Goal: Task Accomplishment & Management: Manage account settings

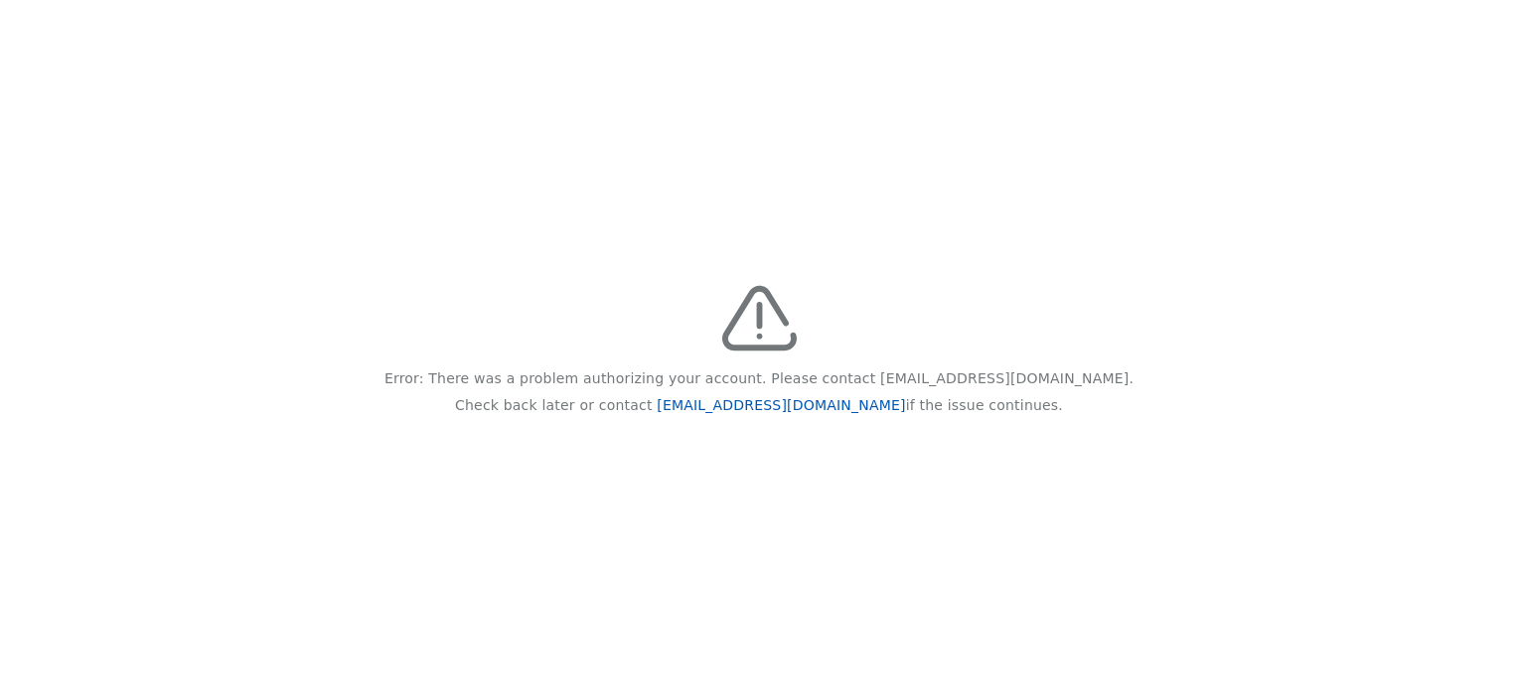
click at [782, 405] on link "[EMAIL_ADDRESS][DOMAIN_NAME]" at bounding box center [781, 405] width 248 height 16
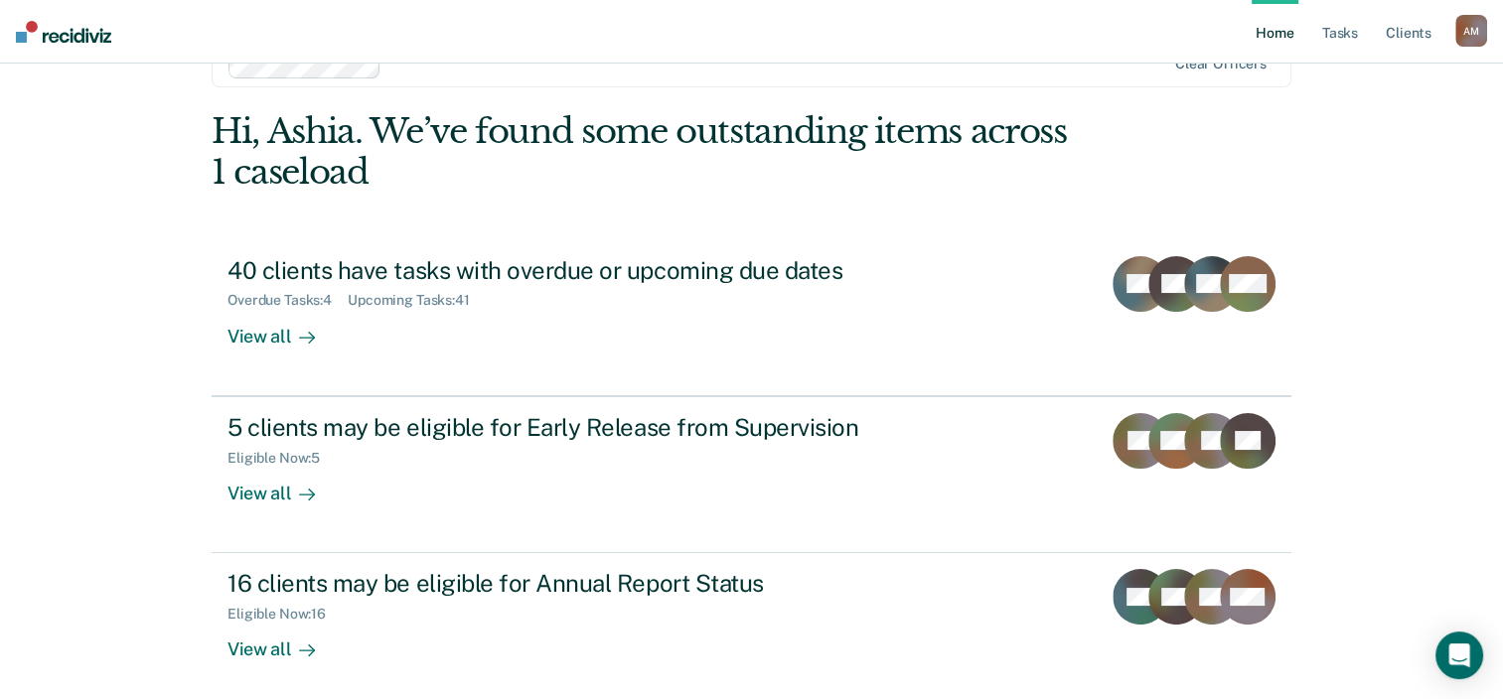
scroll to position [99, 0]
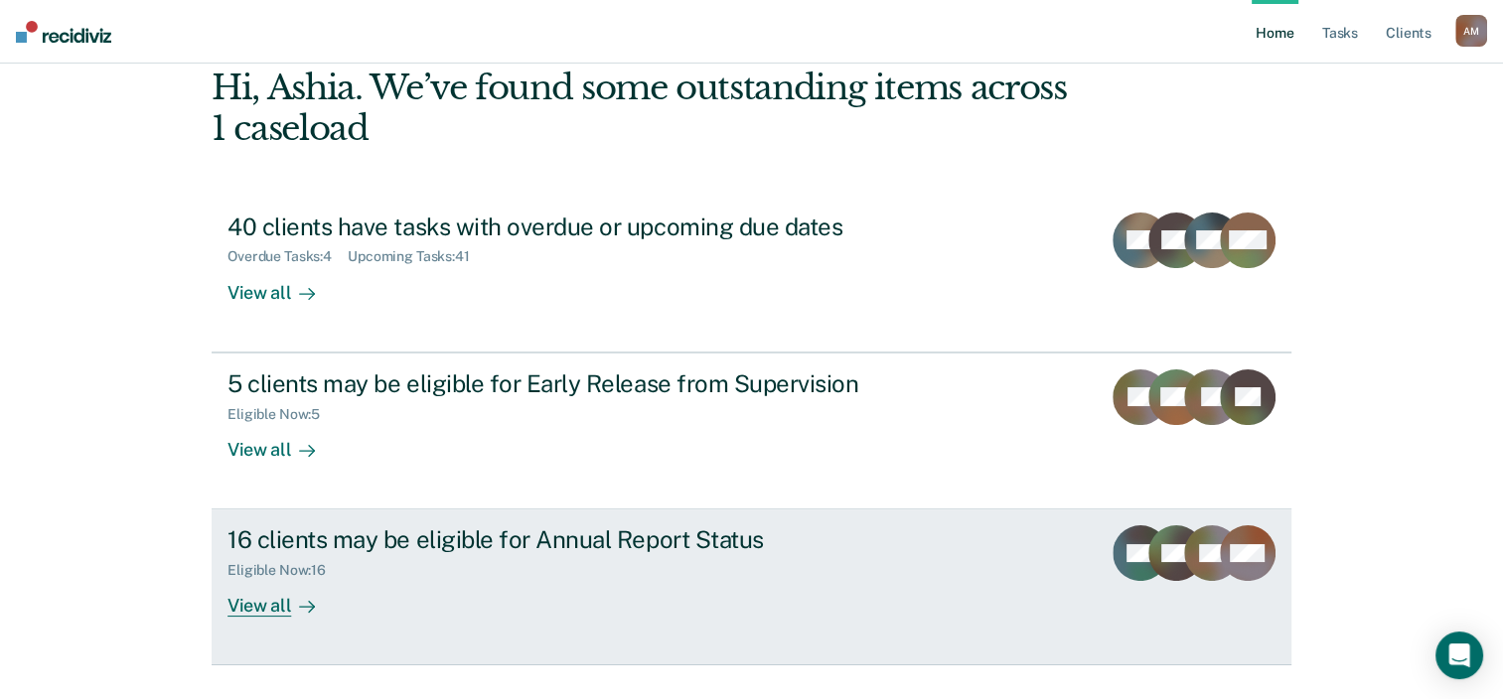
click at [258, 601] on div "View all" at bounding box center [282, 598] width 111 height 39
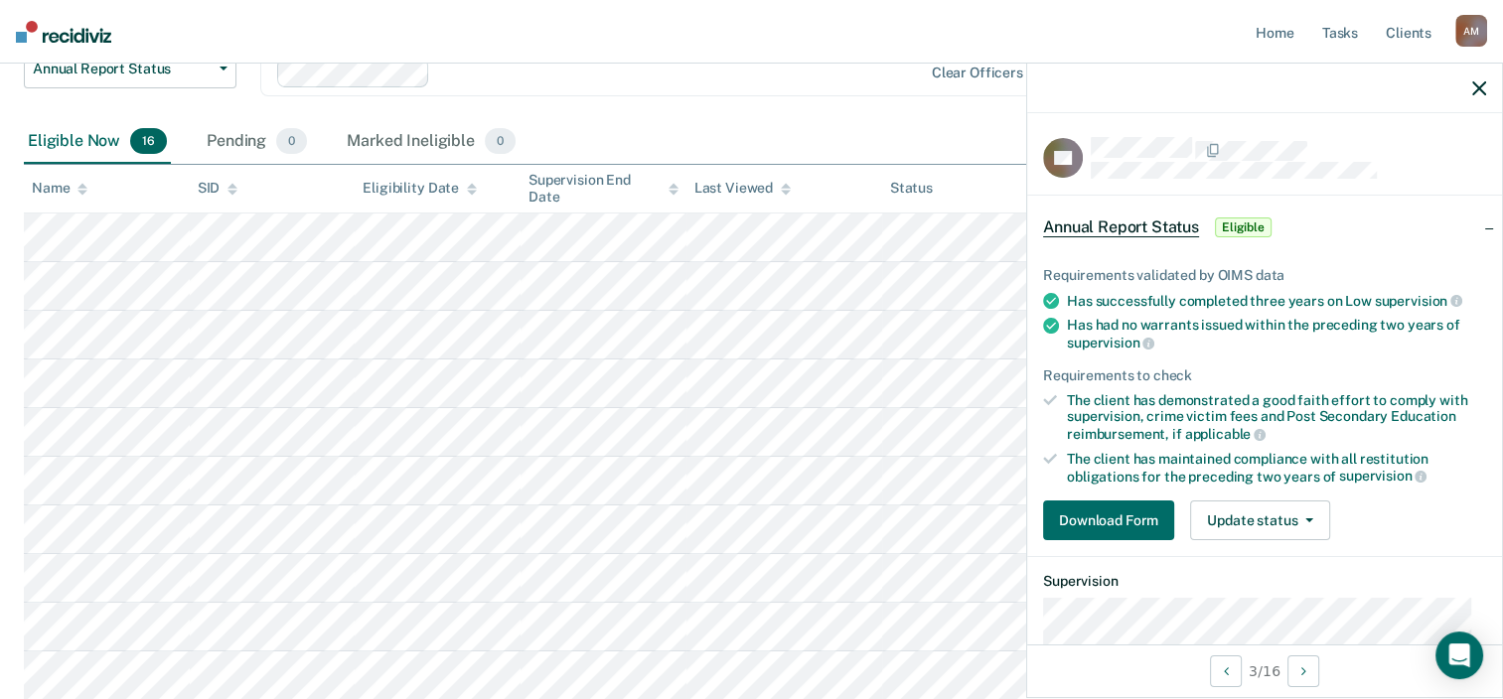
scroll to position [99, 0]
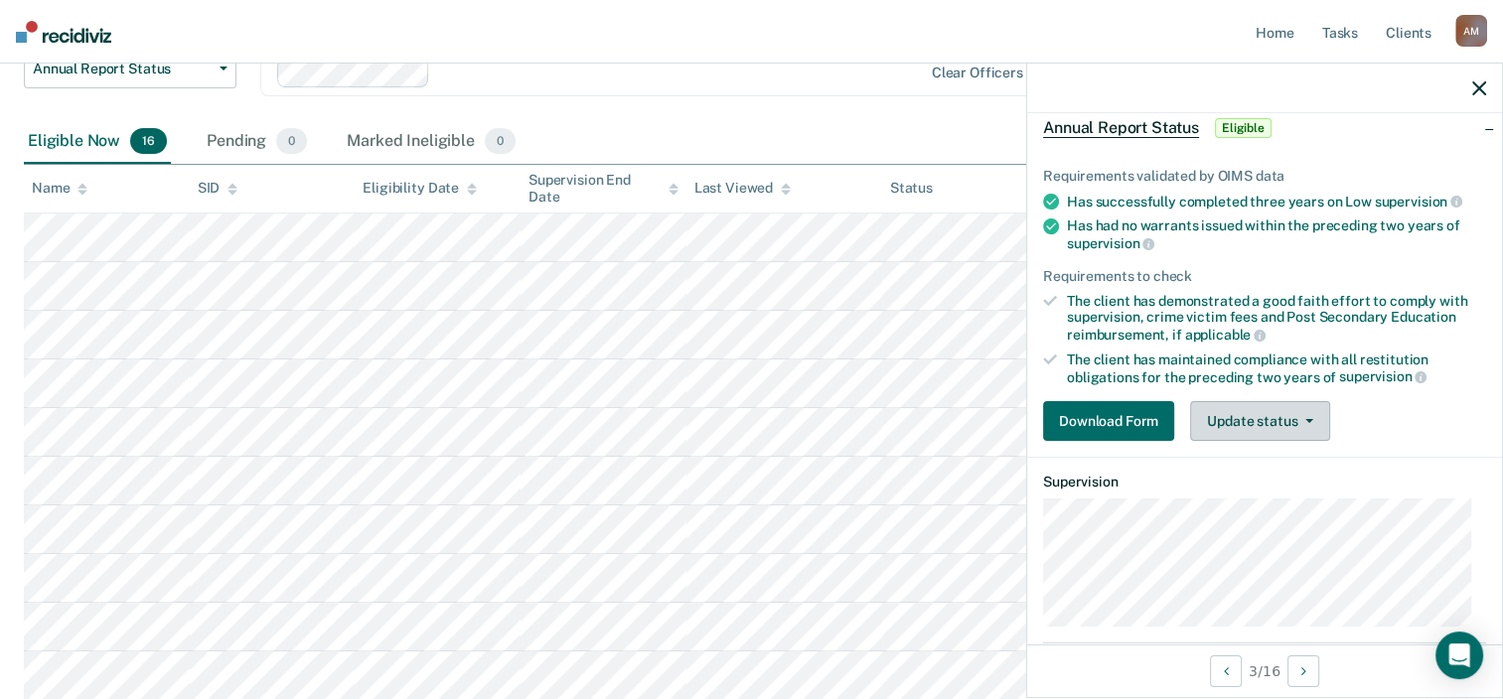
click at [1271, 417] on button "Update status" at bounding box center [1260, 421] width 140 height 40
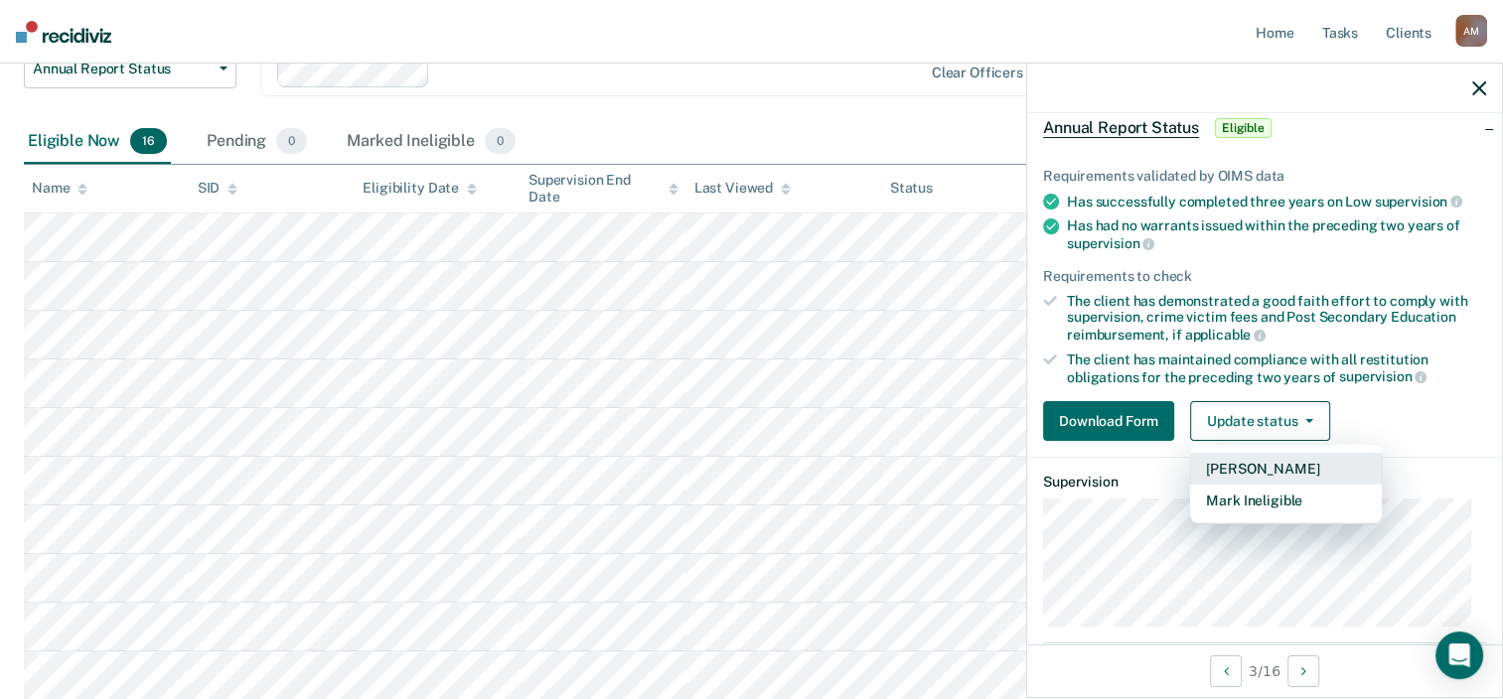
click at [1273, 470] on button "Mark Pending" at bounding box center [1286, 469] width 192 height 32
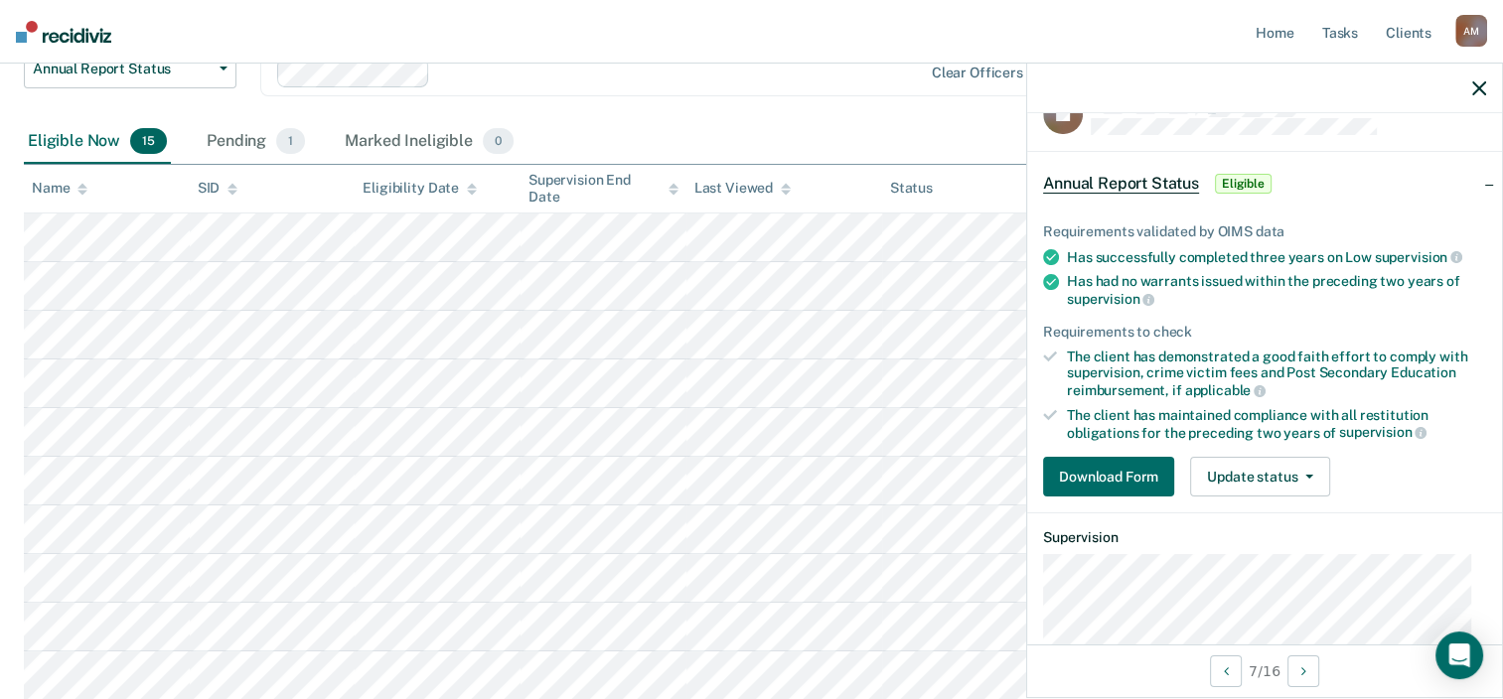
scroll to position [0, 0]
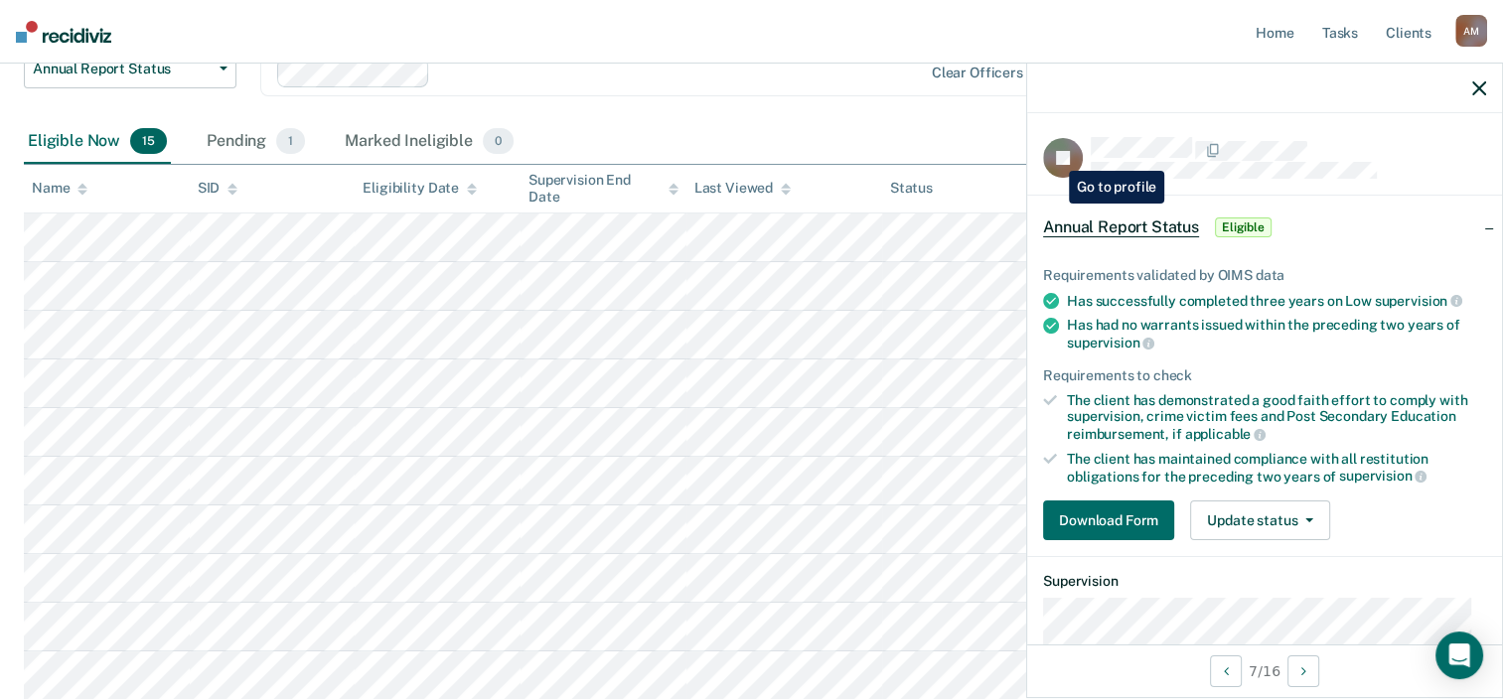
click at [1054, 156] on rect at bounding box center [1063, 158] width 40 height 40
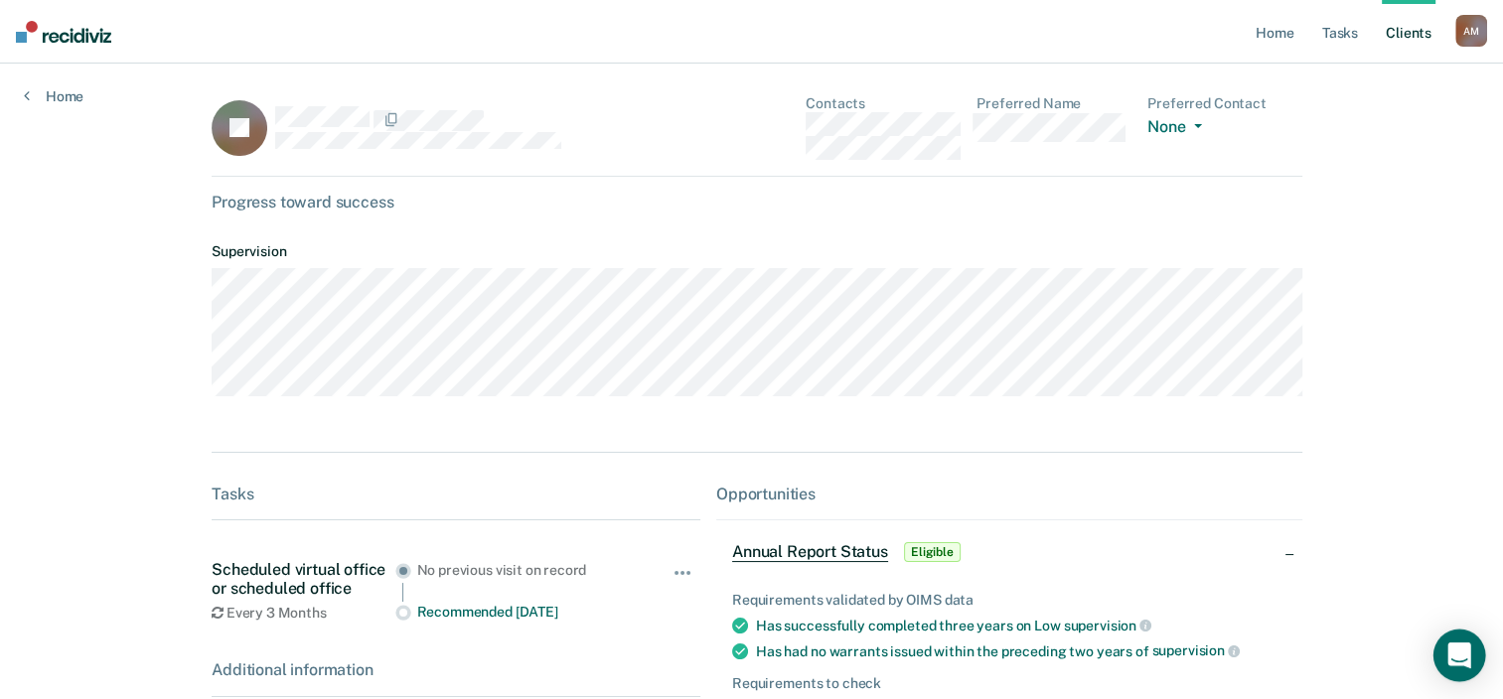
click at [1455, 648] on icon "Open Intercom Messenger" at bounding box center [1458, 656] width 23 height 26
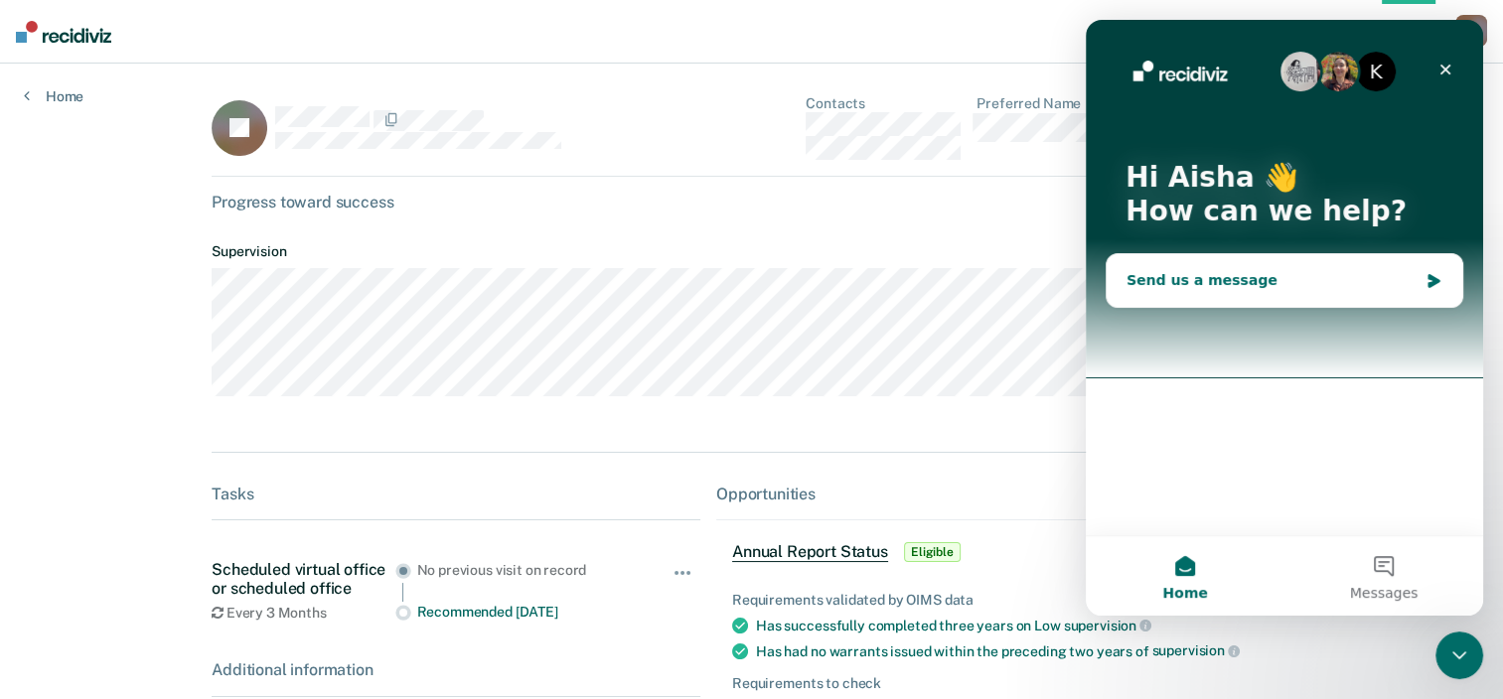
click at [1192, 276] on div "Send us a message" at bounding box center [1271, 280] width 291 height 21
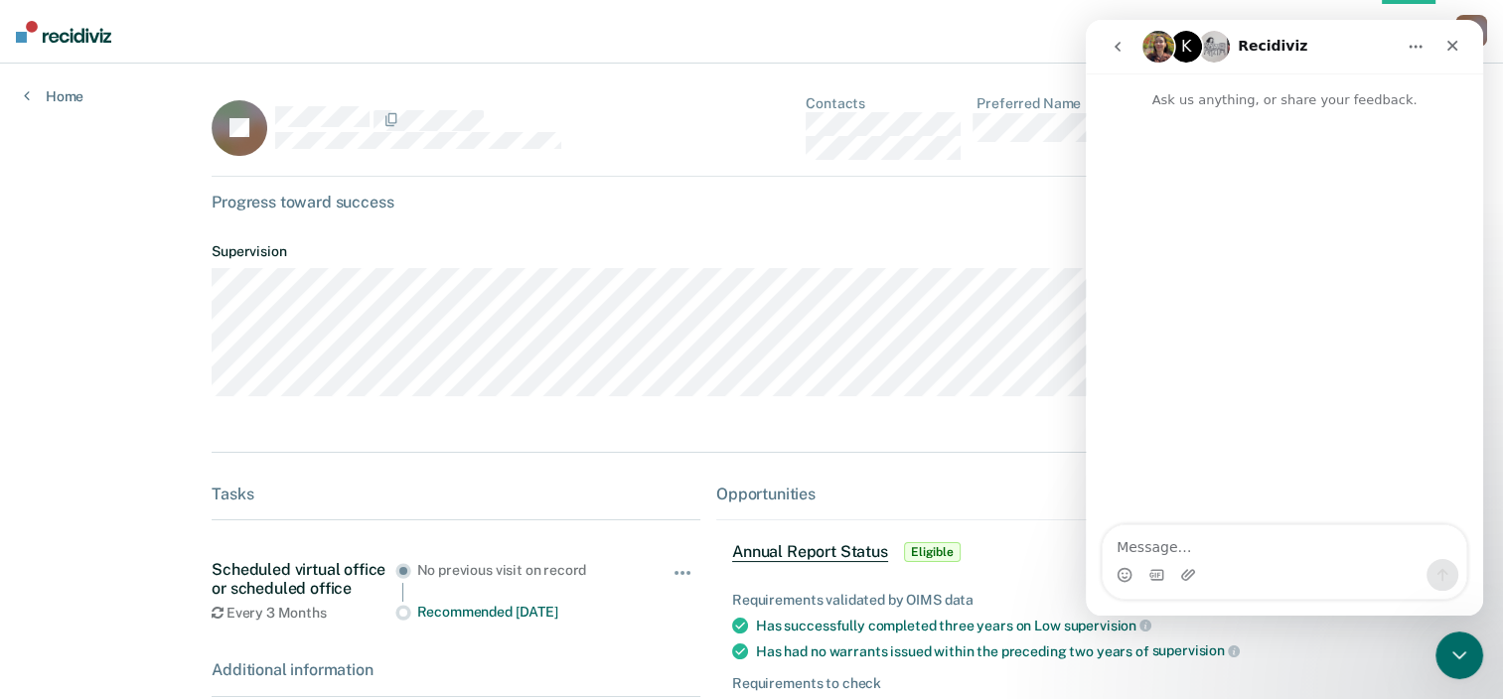
drag, startPoint x: 1271, startPoint y: 571, endPoint x: 1248, endPoint y: 593, distance: 31.6
click at [1248, 593] on div "Intercom messenger" at bounding box center [1285, 562] width 364 height 74
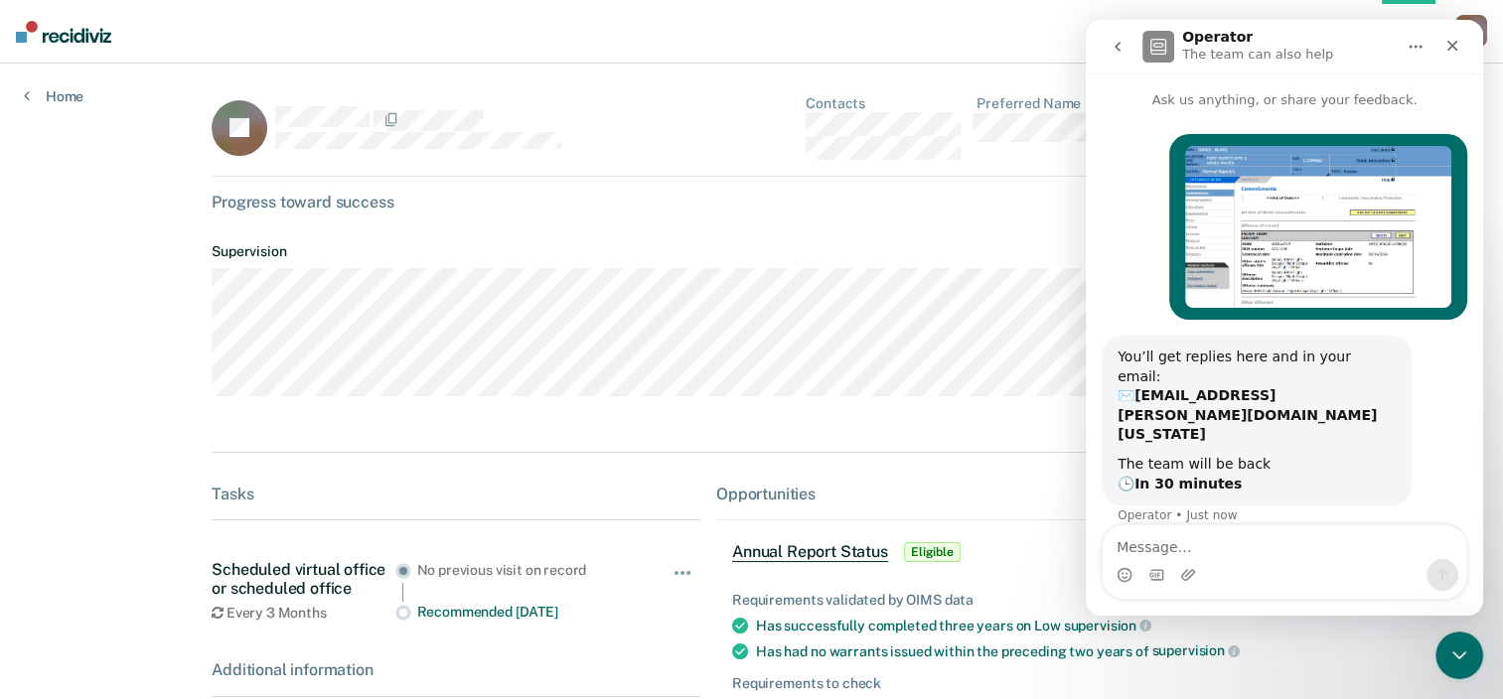
drag, startPoint x: 266, startPoint y: 131, endPoint x: 507, endPoint y: 99, distance: 242.5
click at [507, 99] on div "BJ" at bounding box center [456, 127] width 489 height 65
click at [503, 127] on div at bounding box center [487, 118] width 425 height 25
click at [1231, 568] on div "Intercom messenger" at bounding box center [1285, 575] width 364 height 32
click at [1152, 488] on div "You’ll get replies here and in your email: ✉️ aisha.mayes@tdcj.texas.gov The te…" at bounding box center [1285, 443] width 366 height 214
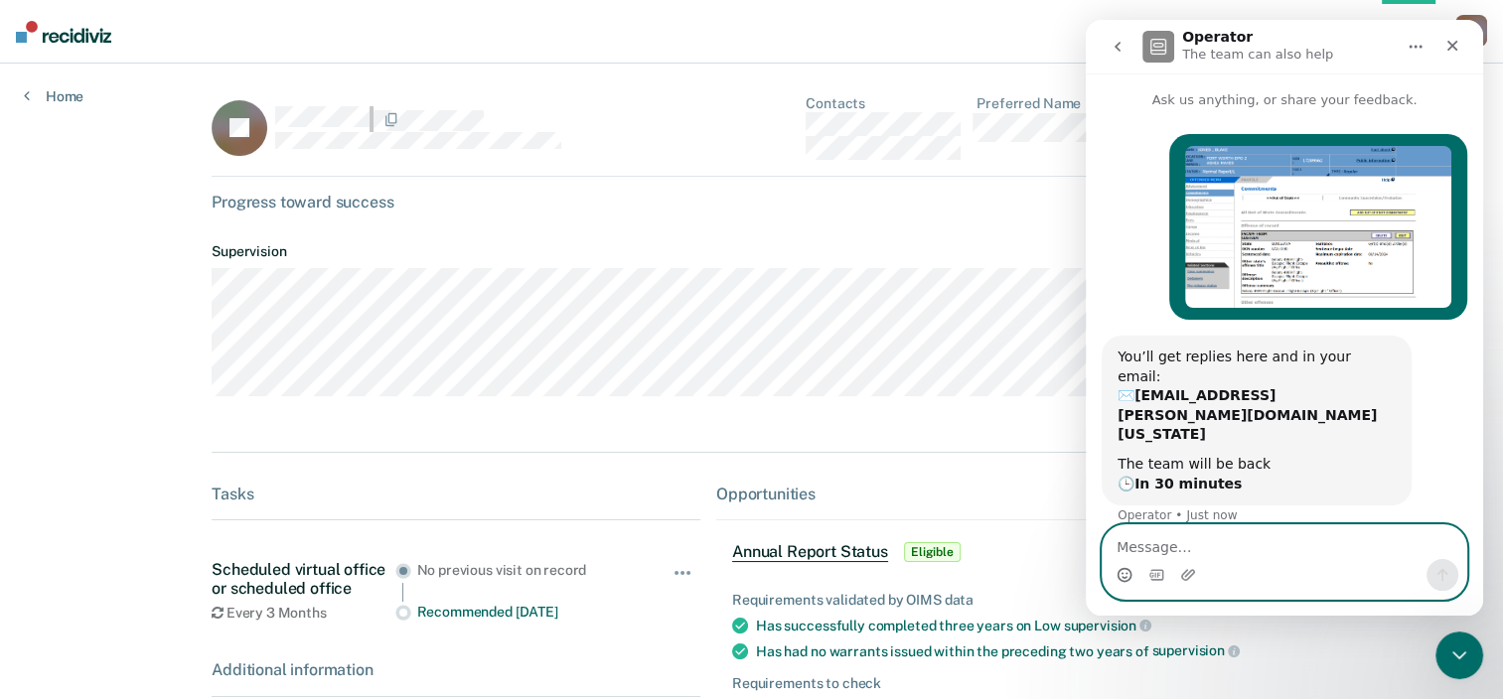
click at [1122, 579] on icon "Emoji picker" at bounding box center [1125, 575] width 16 height 16
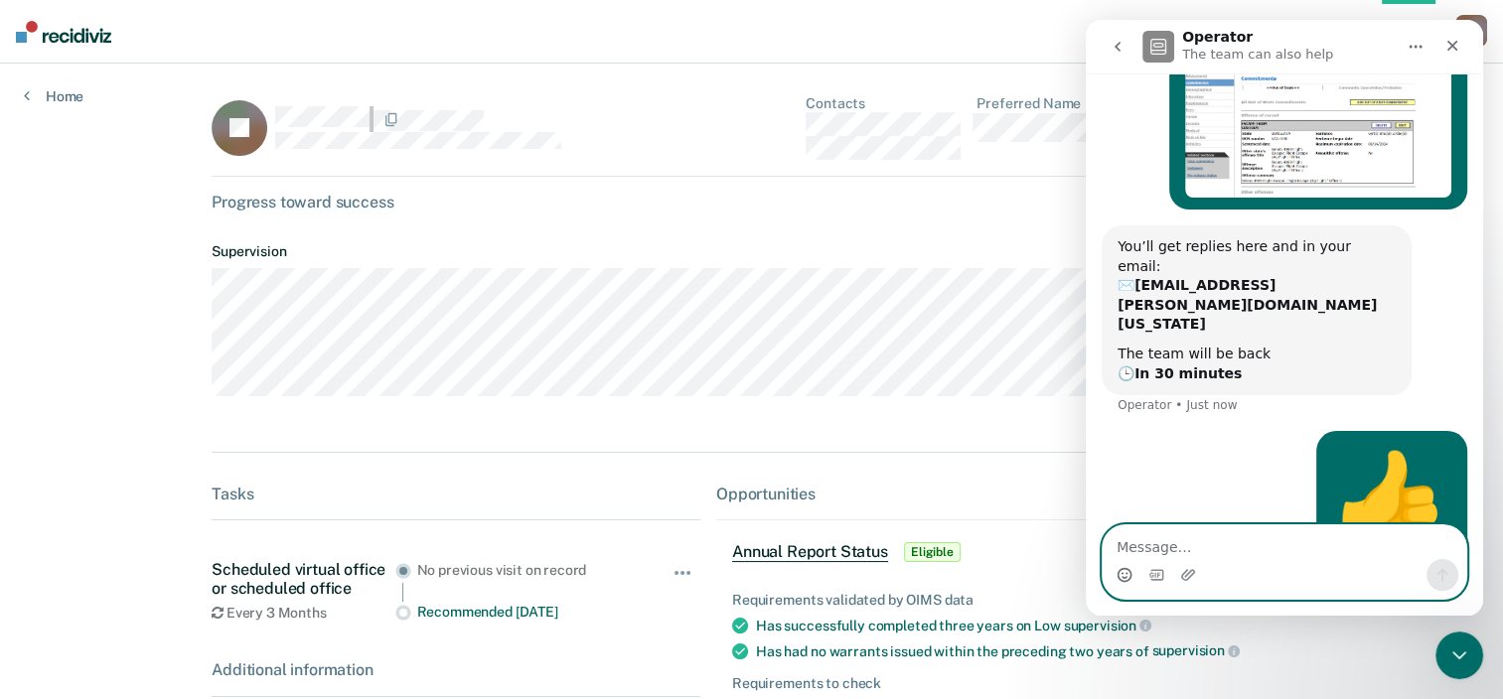
click at [1118, 544] on textarea "Message…" at bounding box center [1285, 542] width 364 height 34
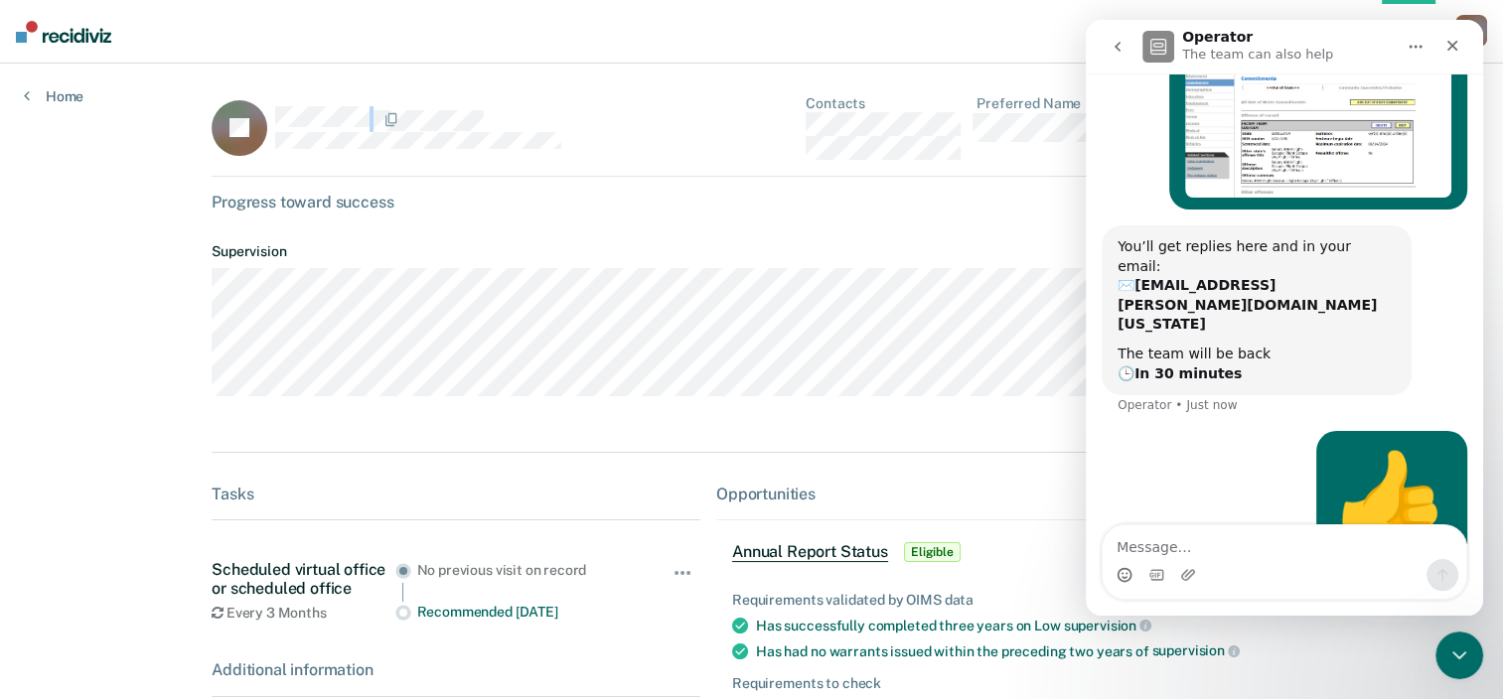
click at [493, 121] on div at bounding box center [487, 118] width 425 height 25
click at [498, 128] on div at bounding box center [487, 118] width 425 height 25
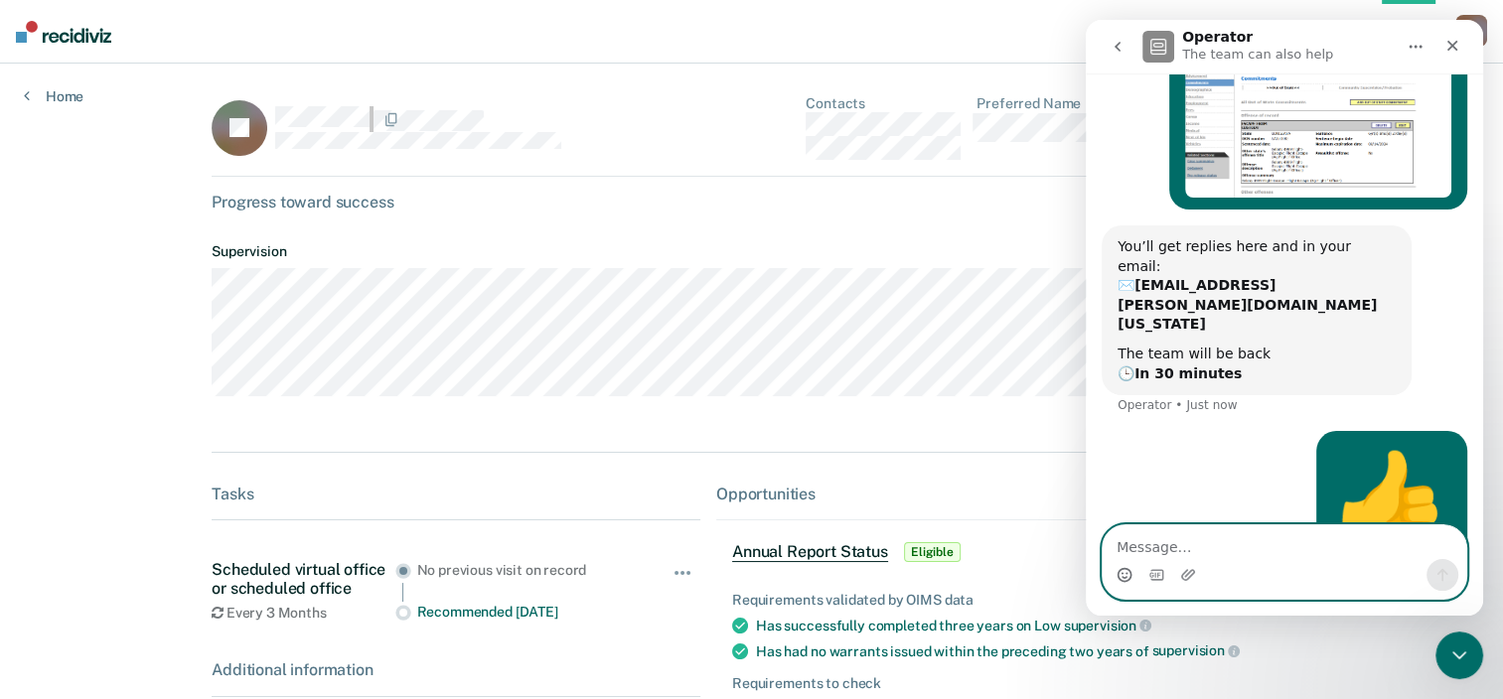
click at [1129, 540] on textarea "Message…" at bounding box center [1285, 542] width 364 height 34
paste textarea "Blake Jones 17209562"
type textarea "Blake Jones 17209562"
click at [1447, 576] on icon "Send a message…" at bounding box center [1442, 575] width 16 height 16
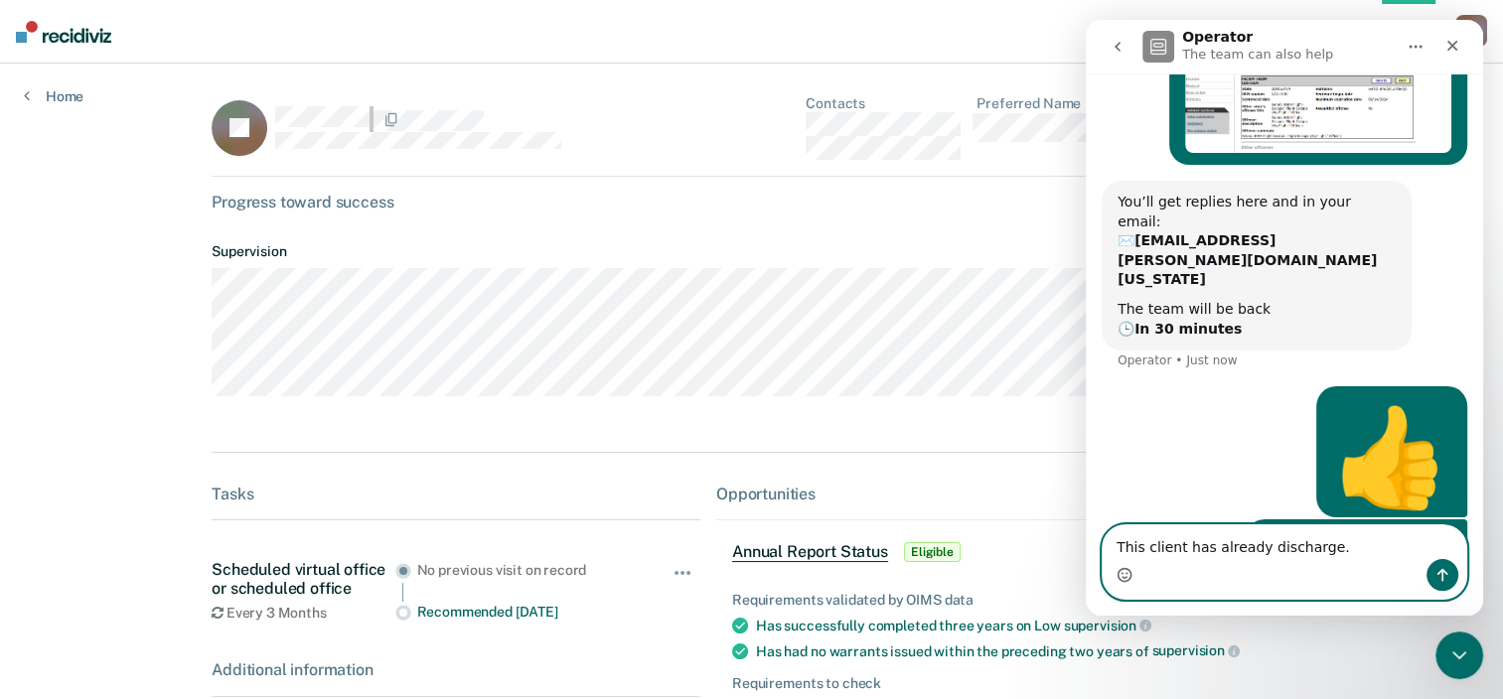
type textarea "This client has already discharge."
click at [1435, 569] on icon "Send a message…" at bounding box center [1442, 575] width 16 height 16
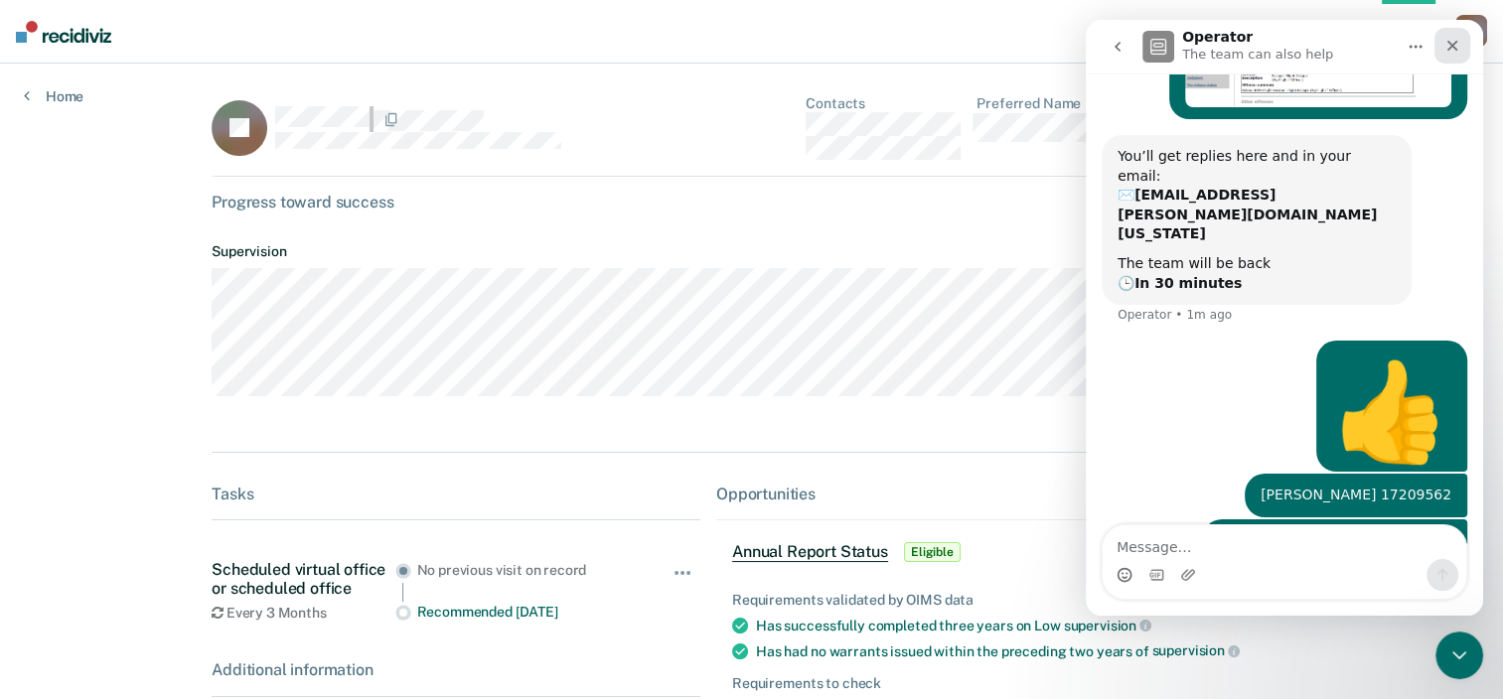
click at [1459, 48] on icon "Close" at bounding box center [1452, 46] width 16 height 16
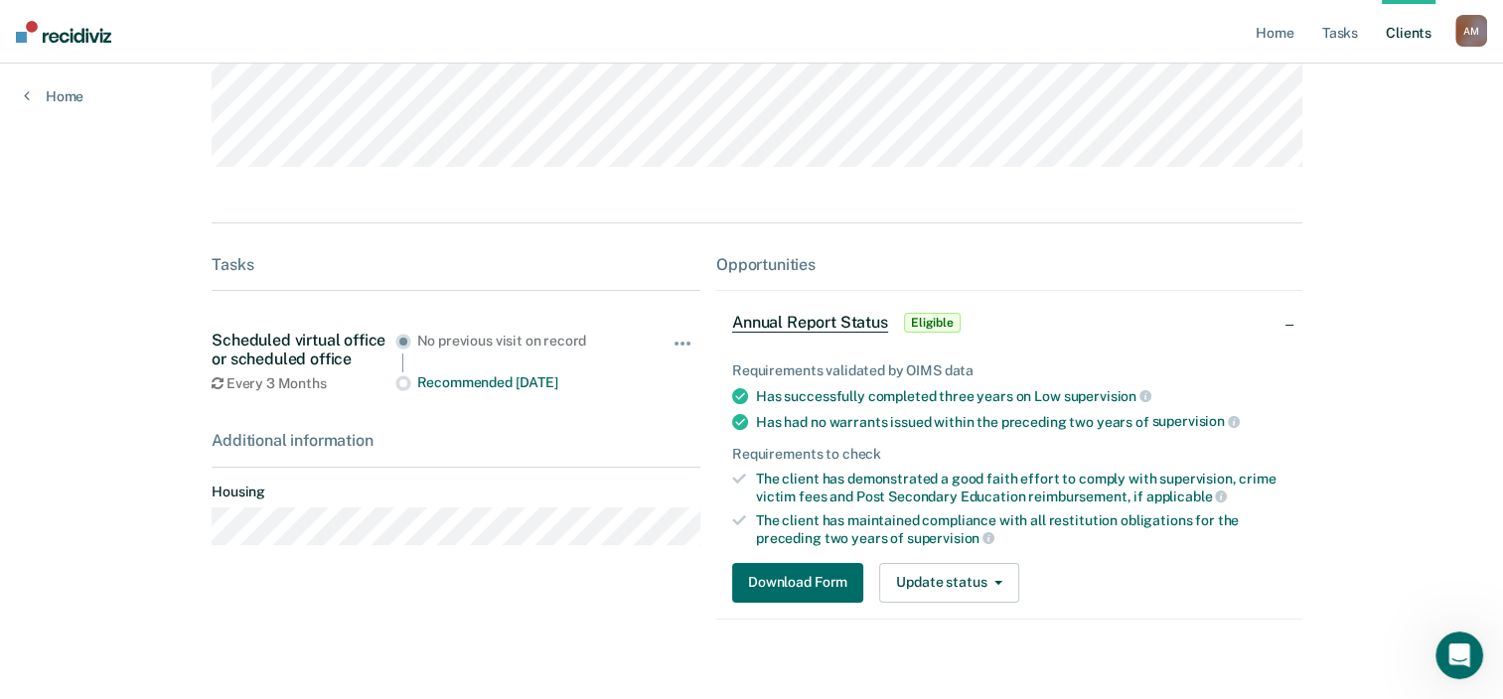
scroll to position [257, 0]
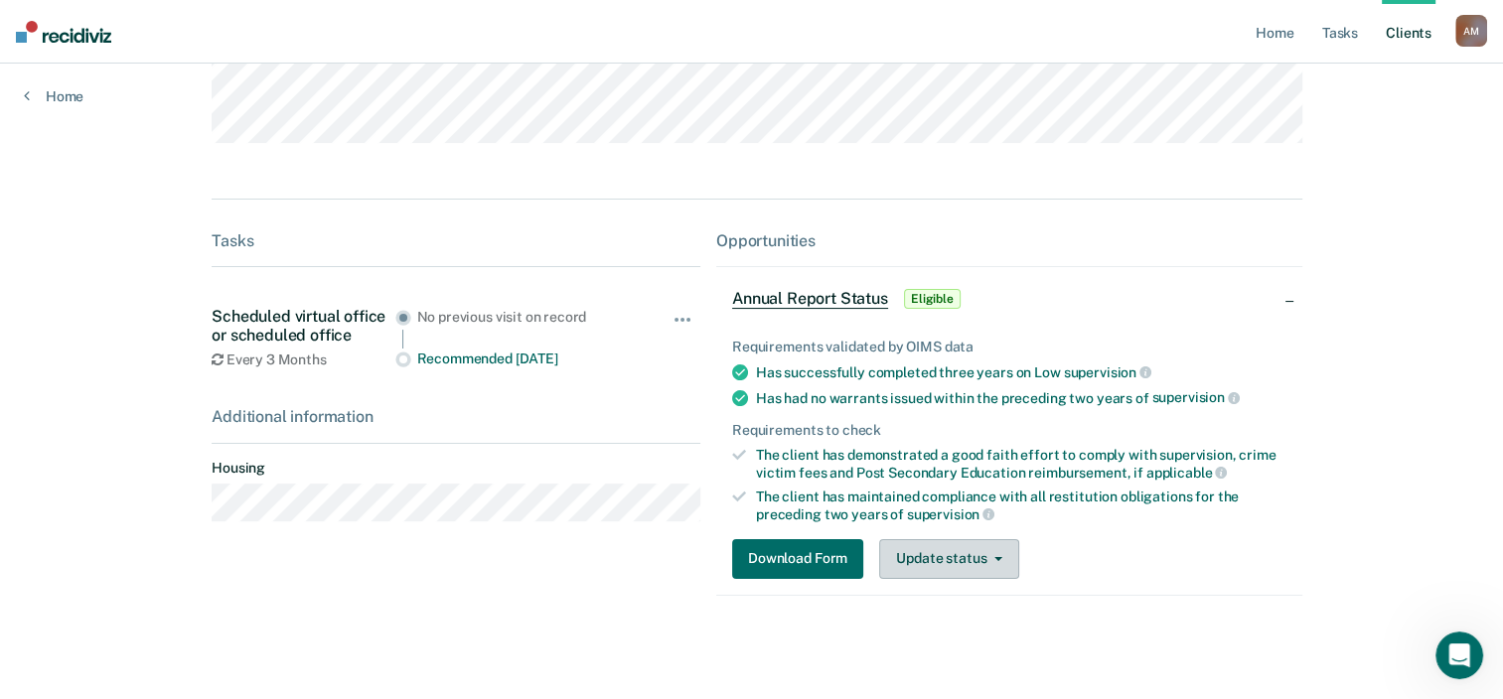
click at [942, 566] on button "Update status" at bounding box center [949, 559] width 140 height 40
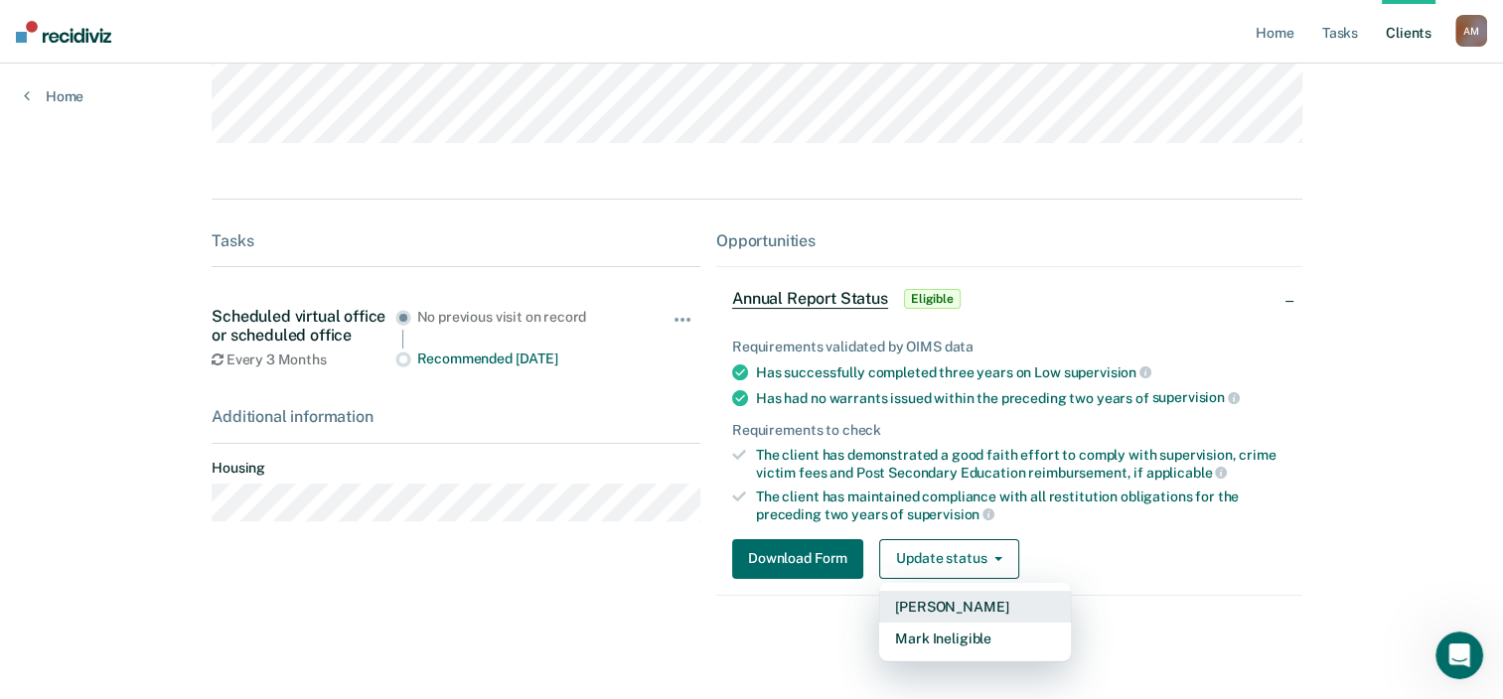
click at [953, 609] on button "Mark Pending" at bounding box center [975, 607] width 192 height 32
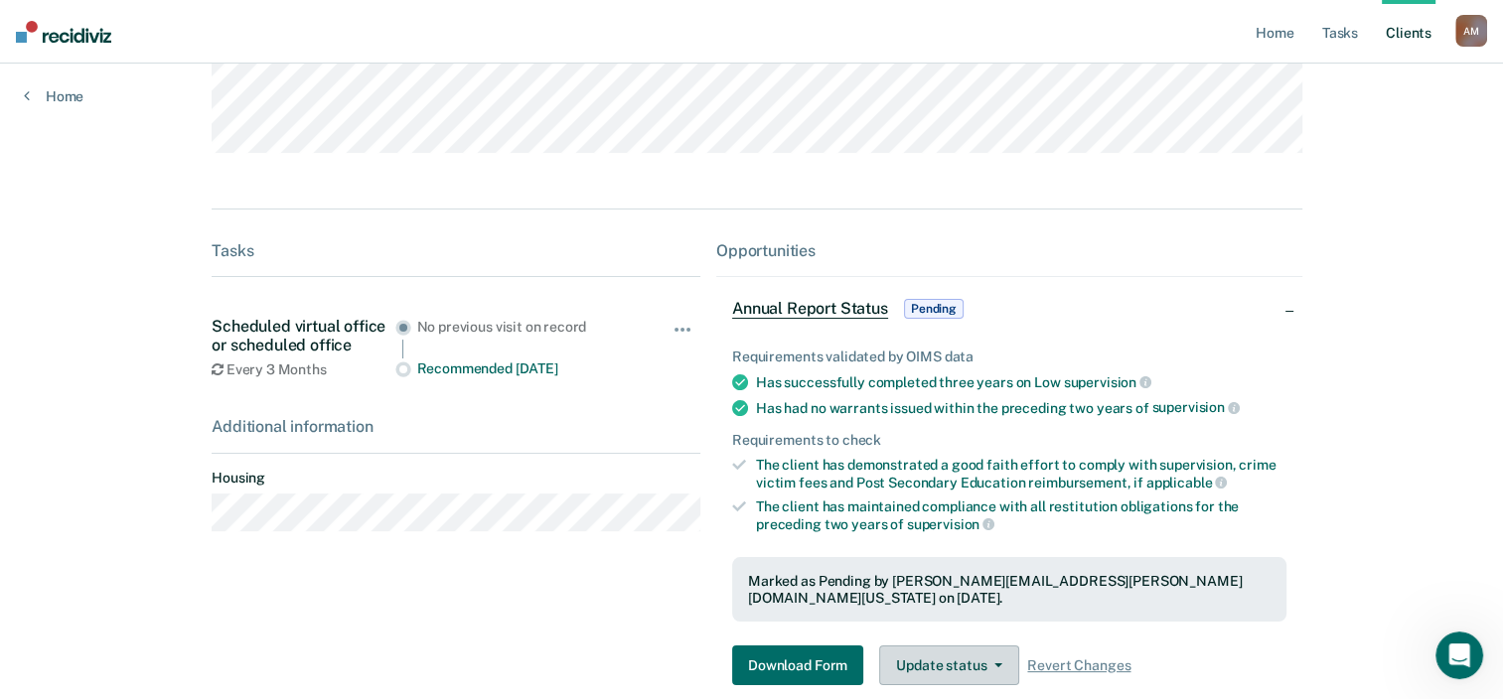
scroll to position [0, 0]
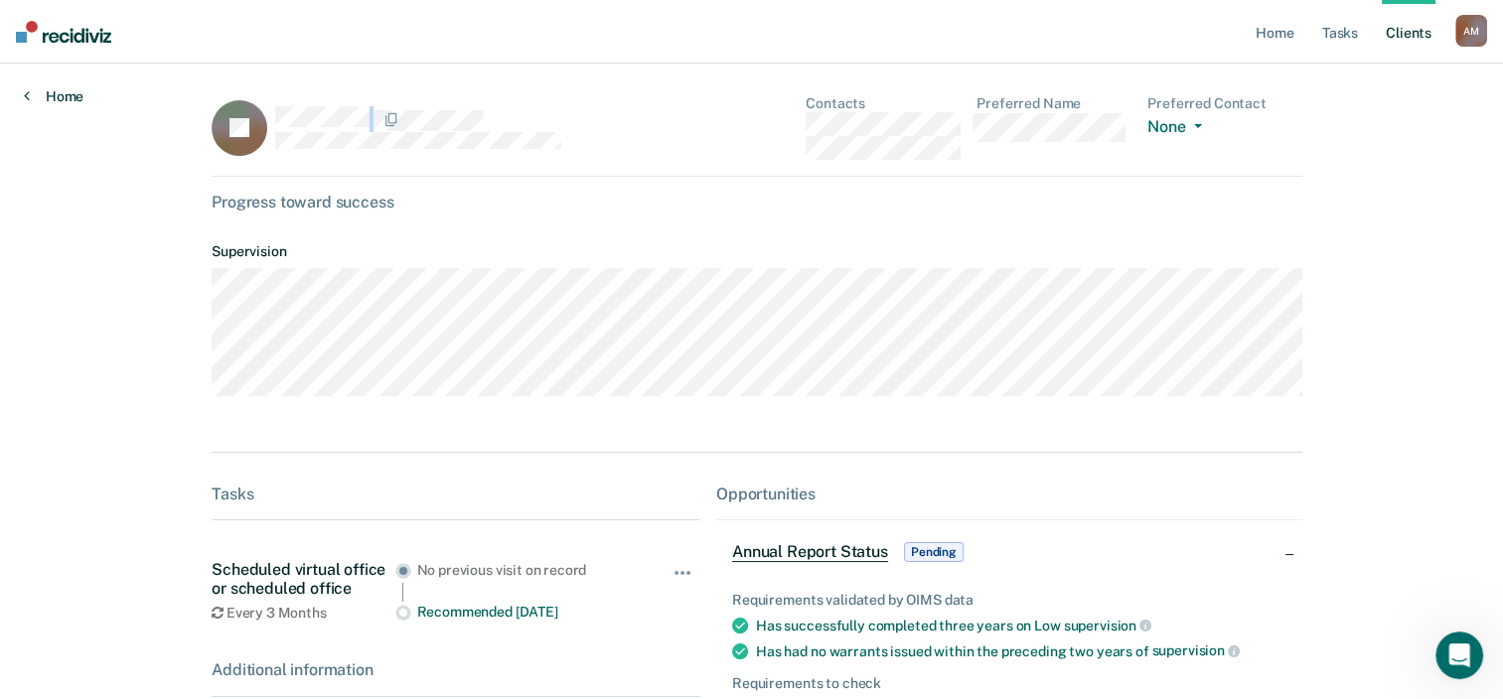
click at [63, 91] on link "Home" at bounding box center [54, 96] width 60 height 18
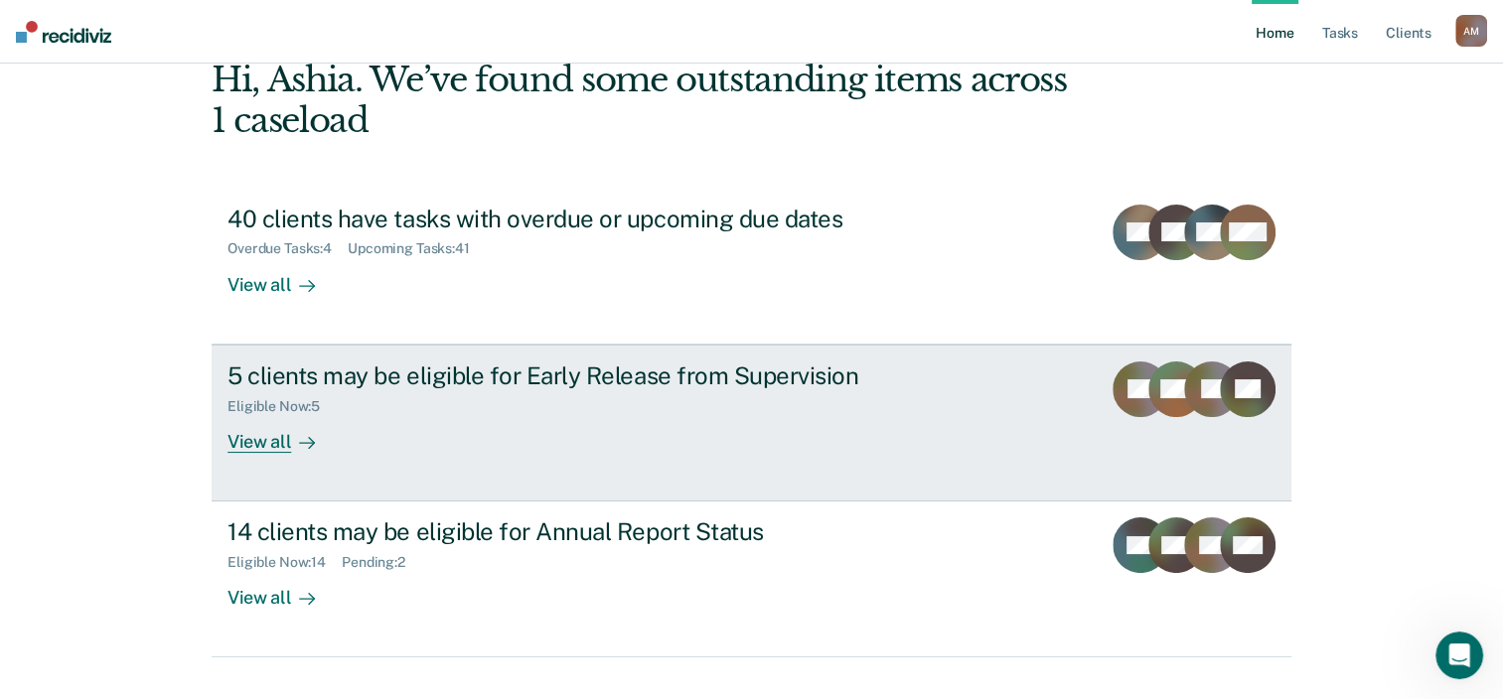
scroll to position [144, 0]
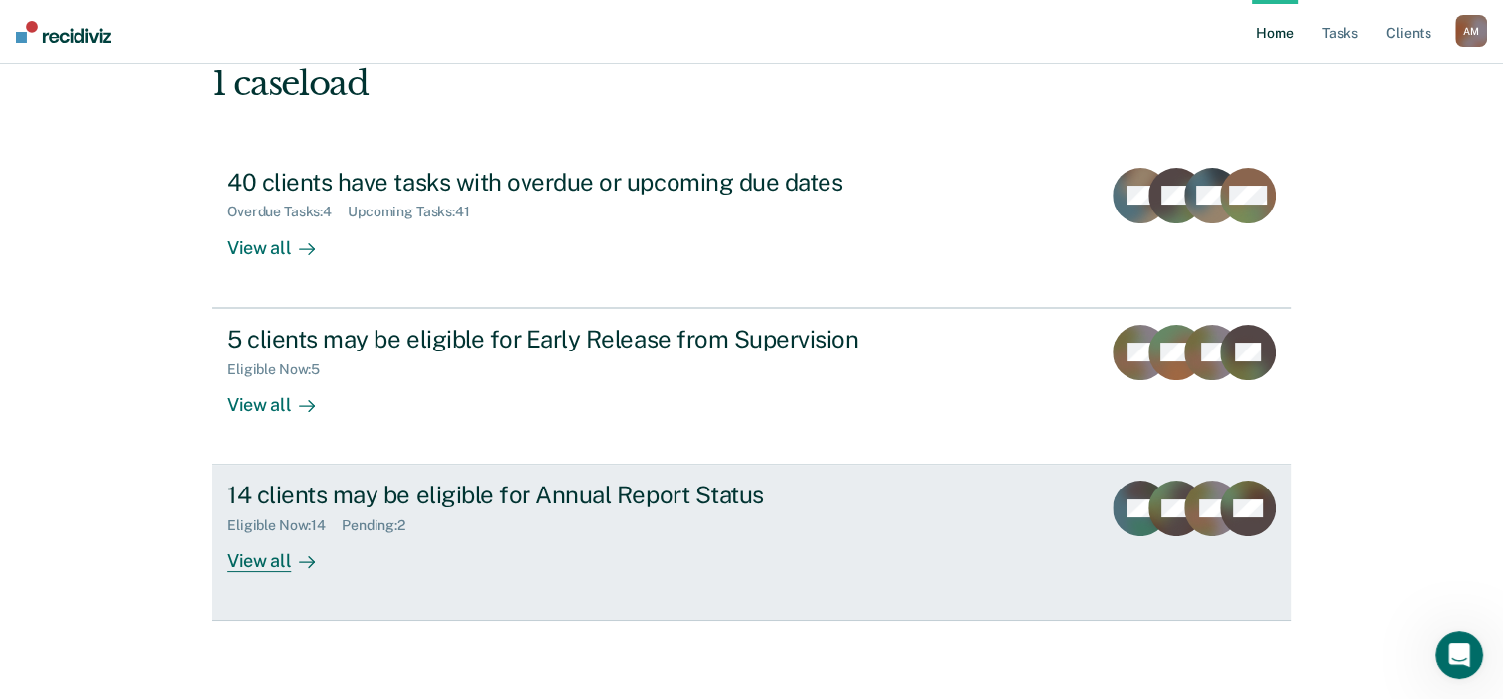
click at [528, 497] on div "14 clients may be eligible for Annual Report Status" at bounding box center [575, 495] width 697 height 29
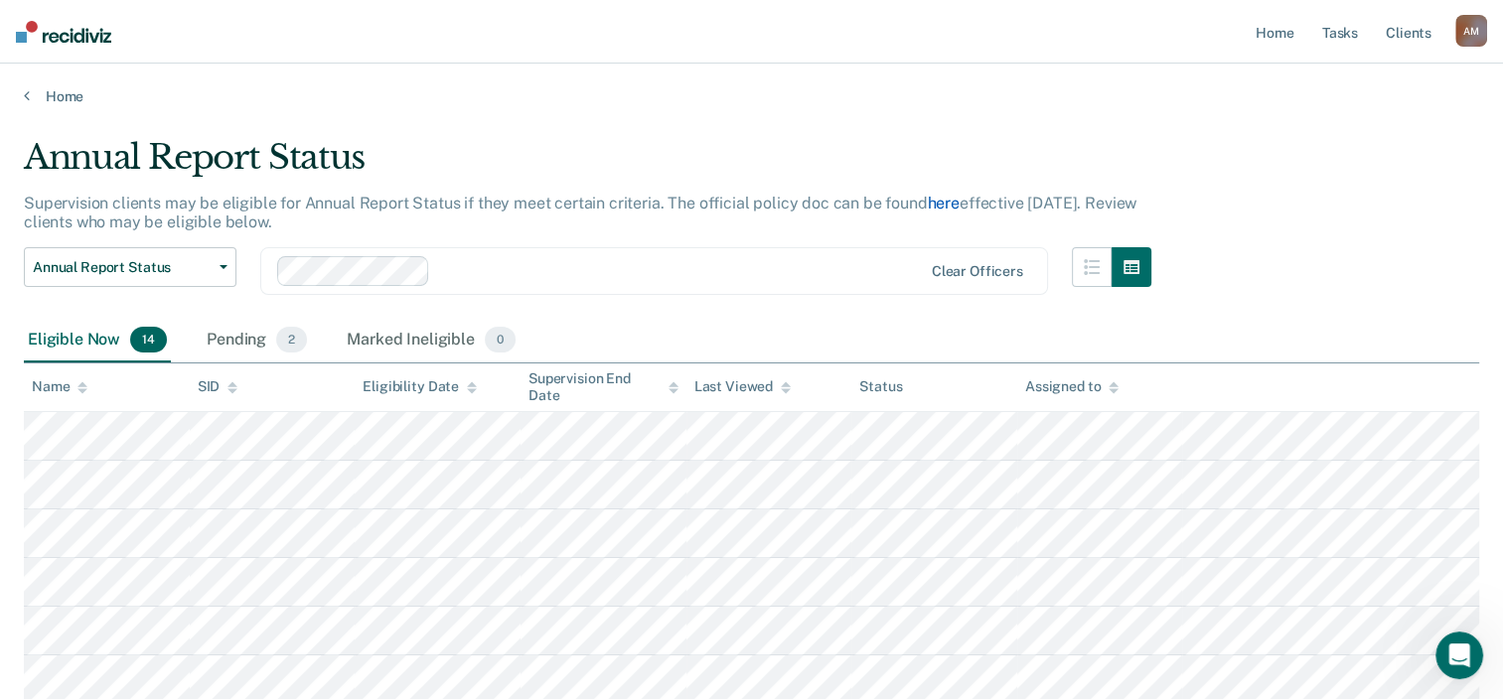
click at [934, 202] on link "here" at bounding box center [944, 203] width 32 height 19
